Goal: Browse casually

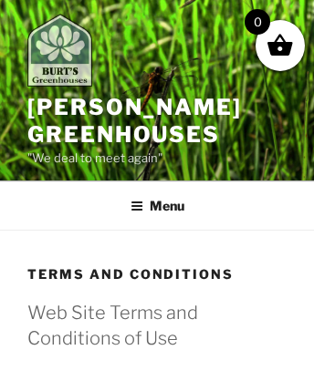
click at [67, 39] on img at bounding box center [59, 50] width 65 height 73
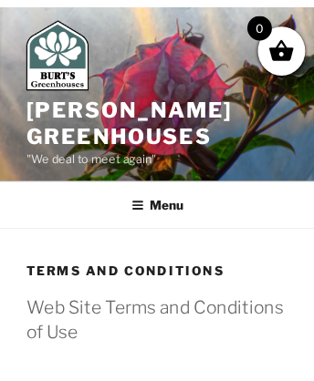
scroll to position [3214, 0]
